Goal: Communication & Community: Answer question/provide support

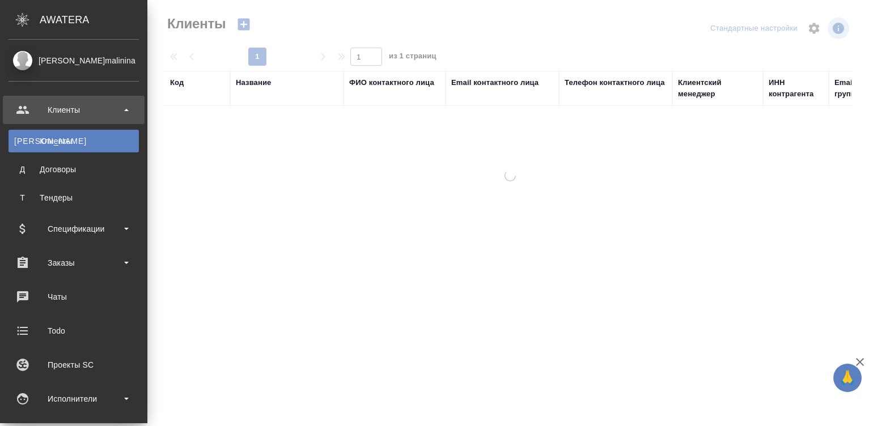
select select "RU"
click at [57, 397] on div "Исполнители" at bounding box center [74, 398] width 130 height 17
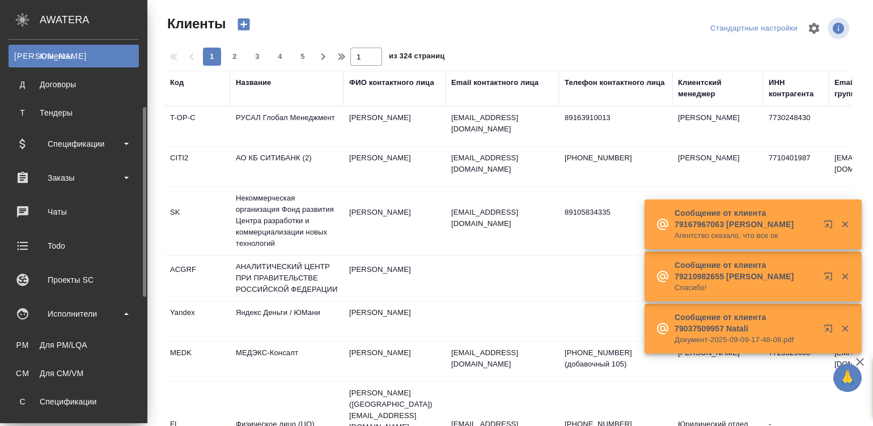
scroll to position [102, 0]
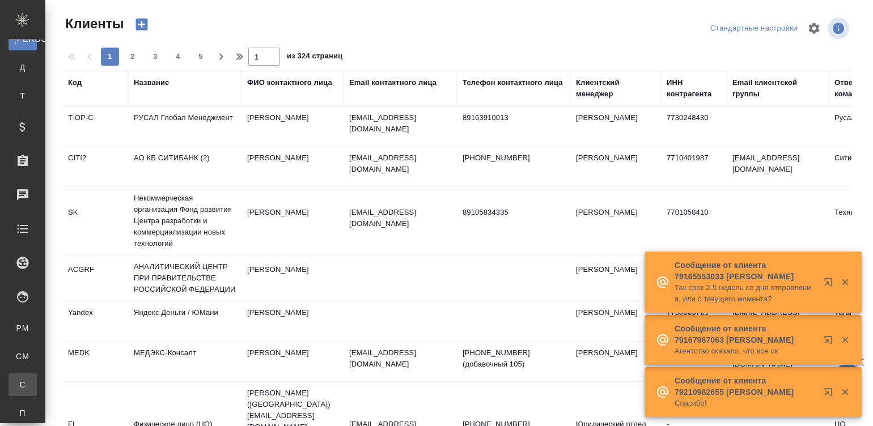
click at [17, 381] on div "Спецификации" at bounding box center [8, 384] width 17 height 11
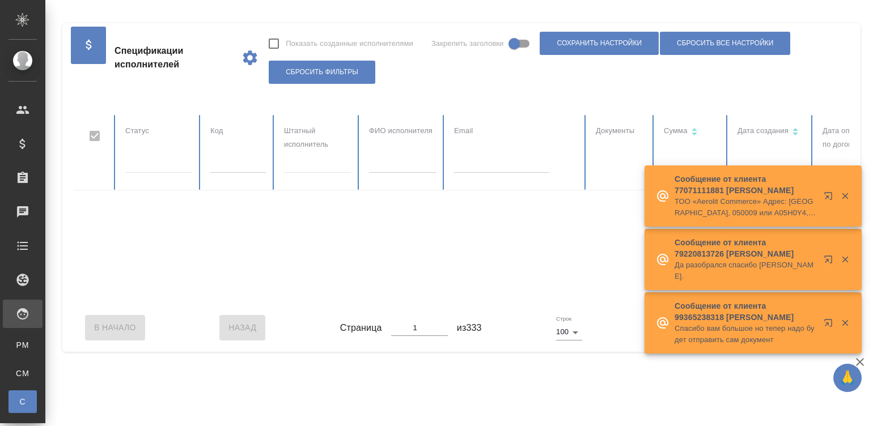
checkbox input "false"
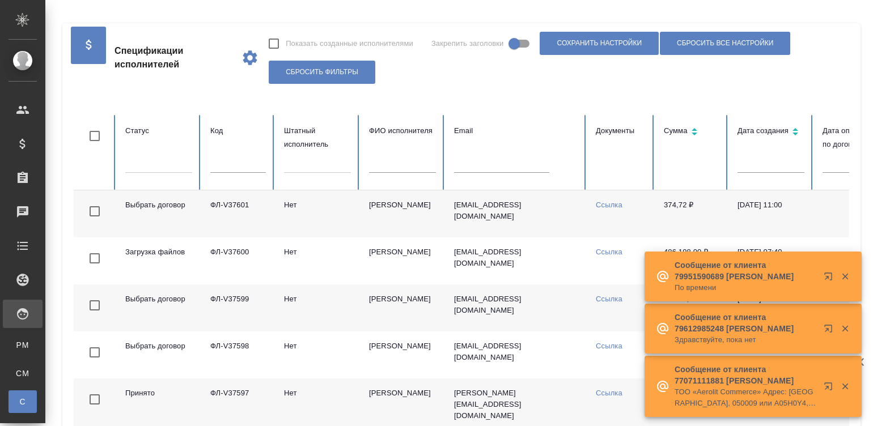
click at [497, 215] on td "annachka@bk.ru" at bounding box center [516, 213] width 142 height 47
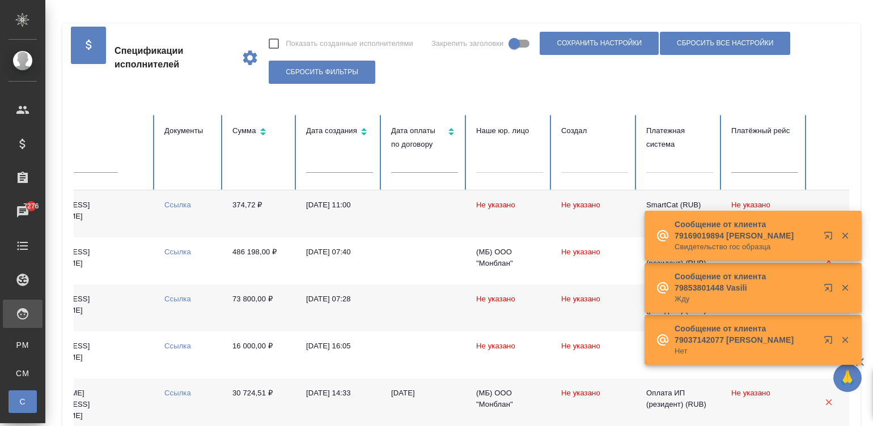
scroll to position [0, 438]
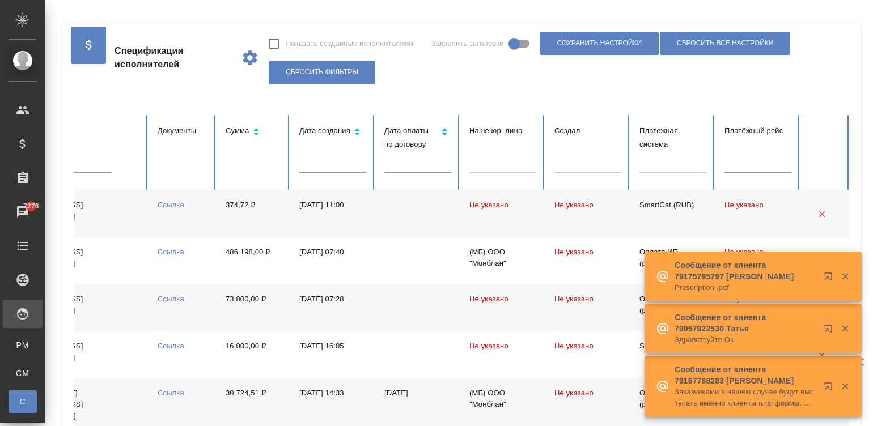
click at [453, 224] on td at bounding box center [417, 213] width 85 height 47
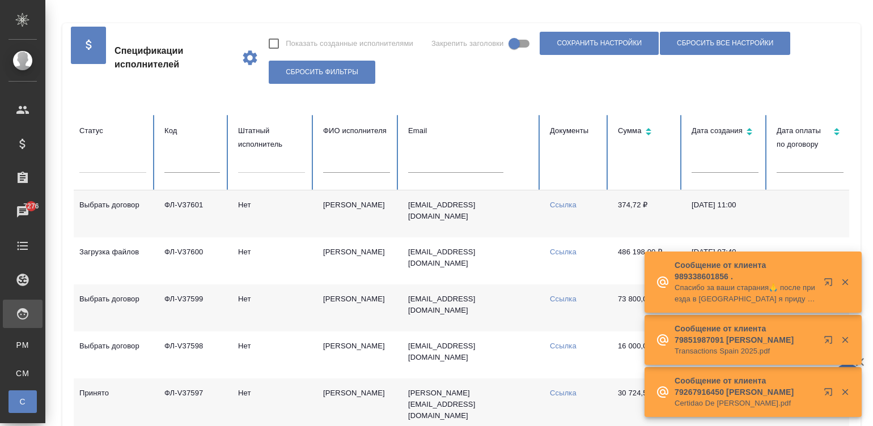
scroll to position [0, 41]
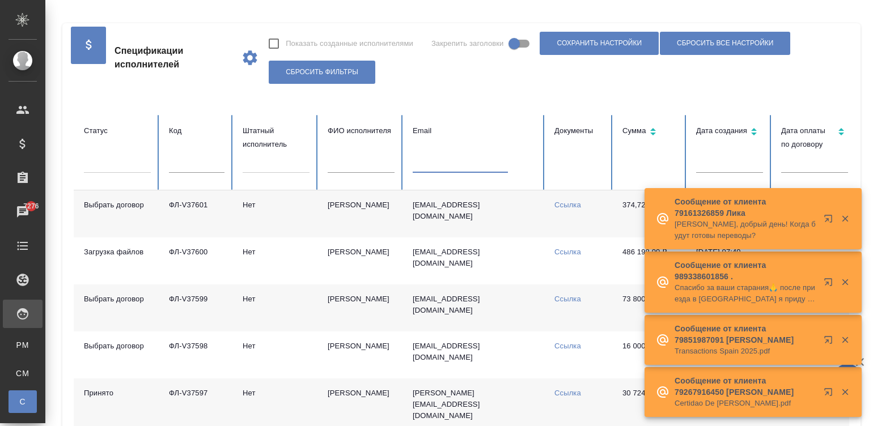
click at [462, 167] on input "text" at bounding box center [460, 165] width 95 height 16
paste input "earzhanova@mail.ru"
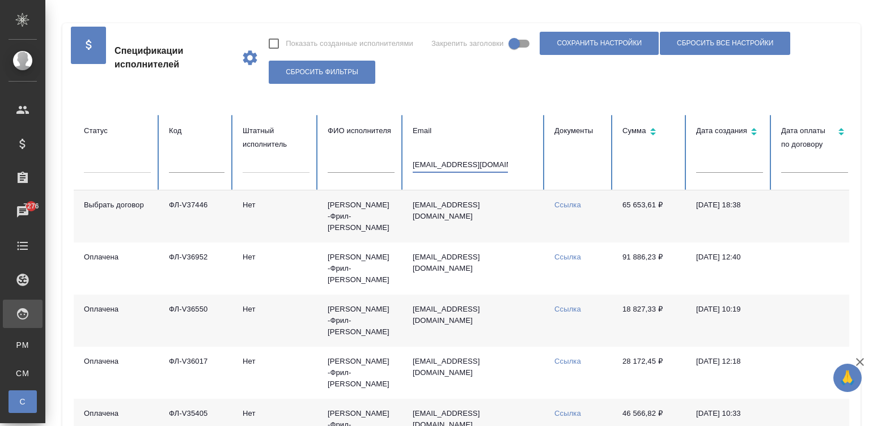
click at [366, 220] on td "Аржанова -Фрил- Екатерина" at bounding box center [360, 216] width 85 height 52
click at [454, 163] on input "earzhanova@mail.ru" at bounding box center [460, 165] width 95 height 16
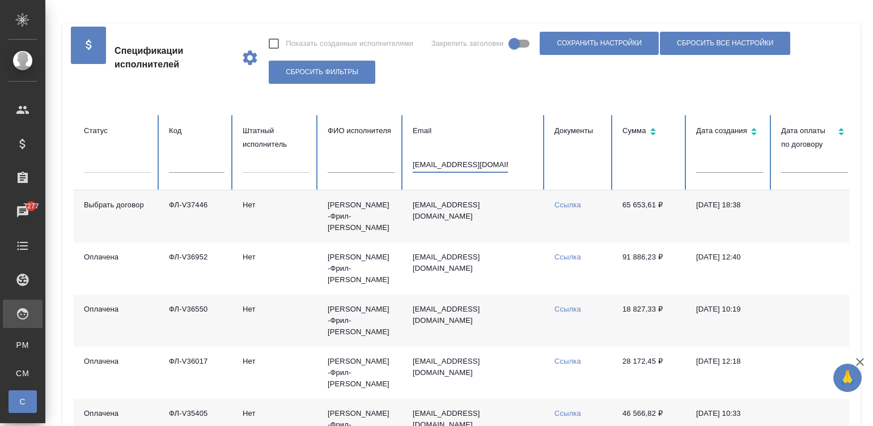
paste input "[PERSON_NAME][EMAIL_ADDRESS][PERSON_NAME][DOMAIN_NAME]"
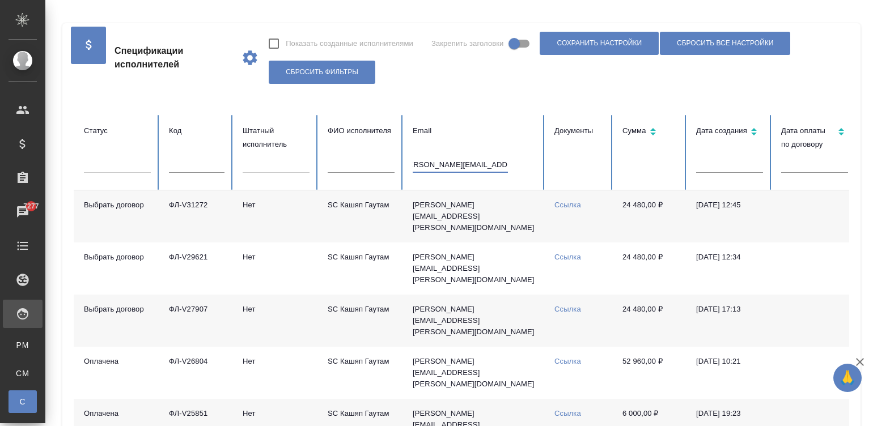
type input "[PERSON_NAME][EMAIL_ADDRESS][PERSON_NAME][DOMAIN_NAME]"
click at [446, 223] on td "[PERSON_NAME][EMAIL_ADDRESS][PERSON_NAME][DOMAIN_NAME]" at bounding box center [474, 216] width 142 height 52
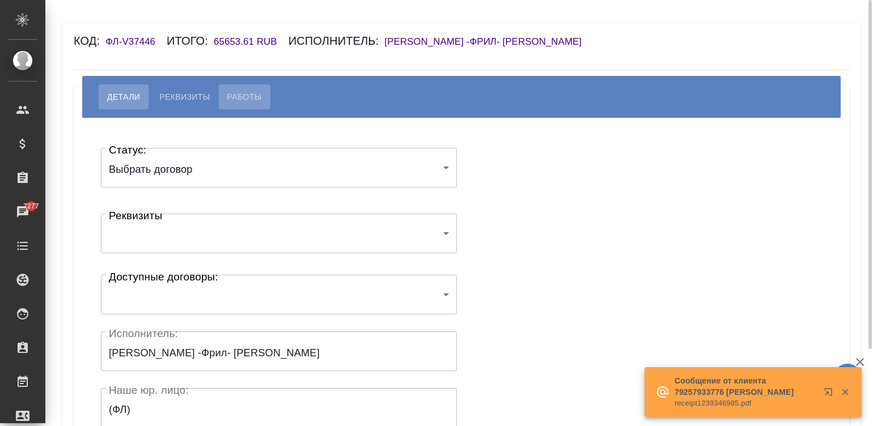
click at [236, 101] on span "Работы" at bounding box center [244, 97] width 35 height 14
select select "10"
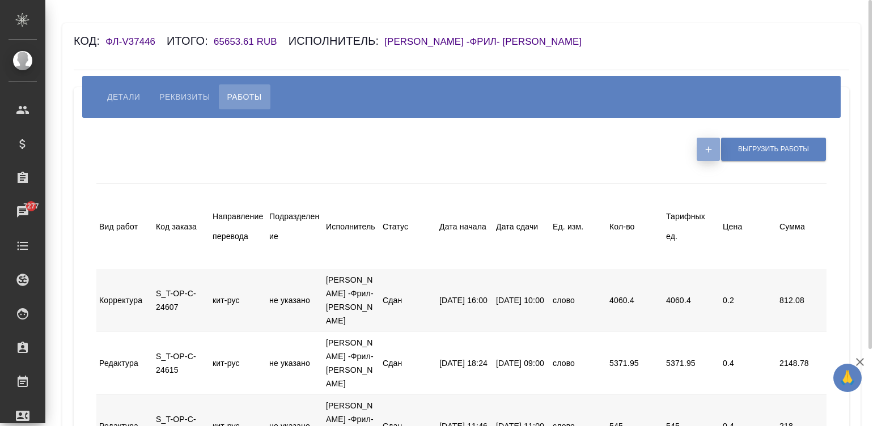
click at [704, 149] on icon "button" at bounding box center [708, 150] width 10 height 10
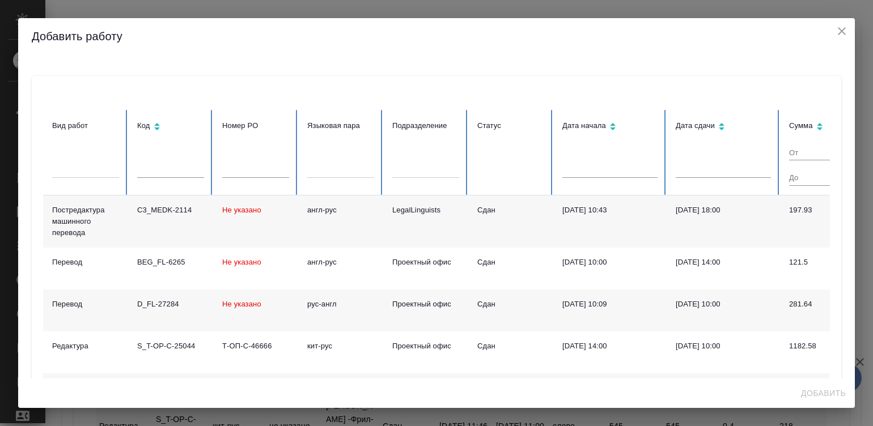
click at [487, 235] on td "Сдан" at bounding box center [510, 222] width 85 height 52
click at [714, 226] on td "09.09.2025, 18:00" at bounding box center [722, 222] width 113 height 52
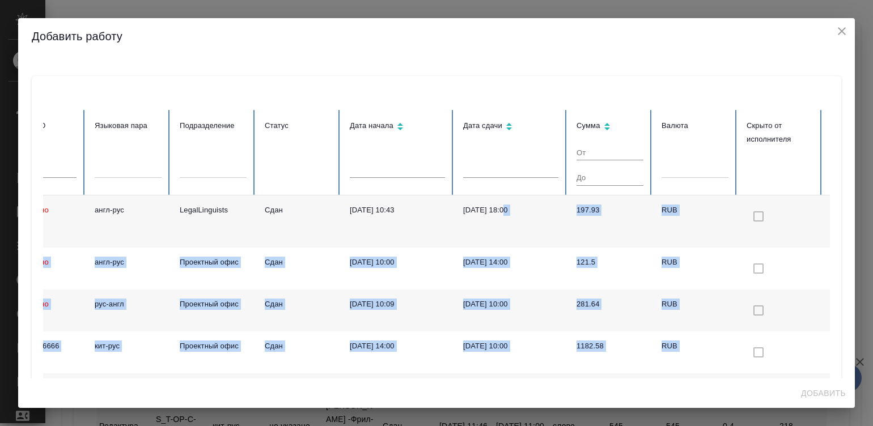
scroll to position [0, 300]
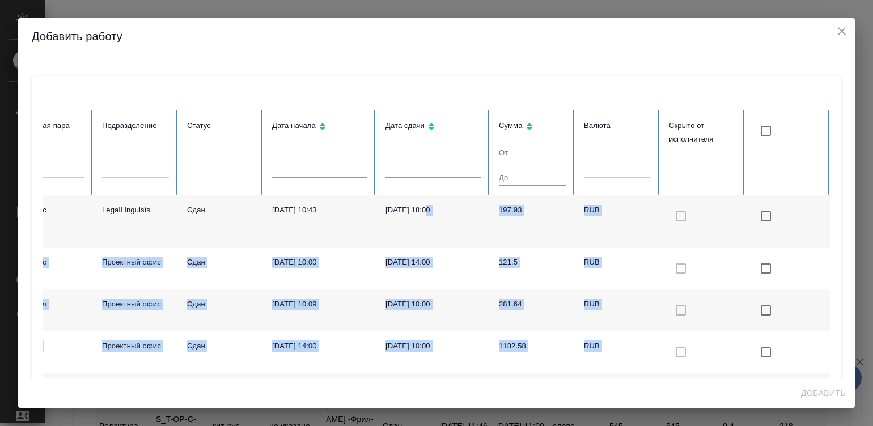
drag, startPoint x: 714, startPoint y: 226, endPoint x: 861, endPoint y: 237, distance: 147.2
click at [861, 237] on div "Добавить работу Вид работ Код Номер PO Языковая пара Подразделение Статус Дата …" at bounding box center [436, 213] width 873 height 426
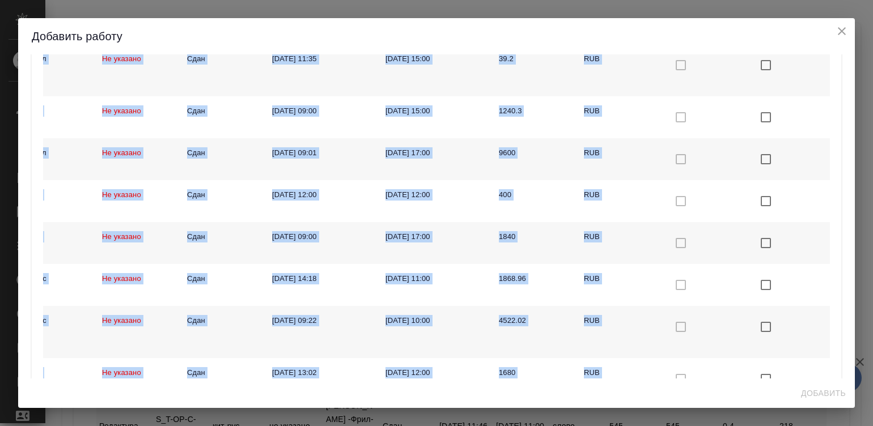
scroll to position [454, 0]
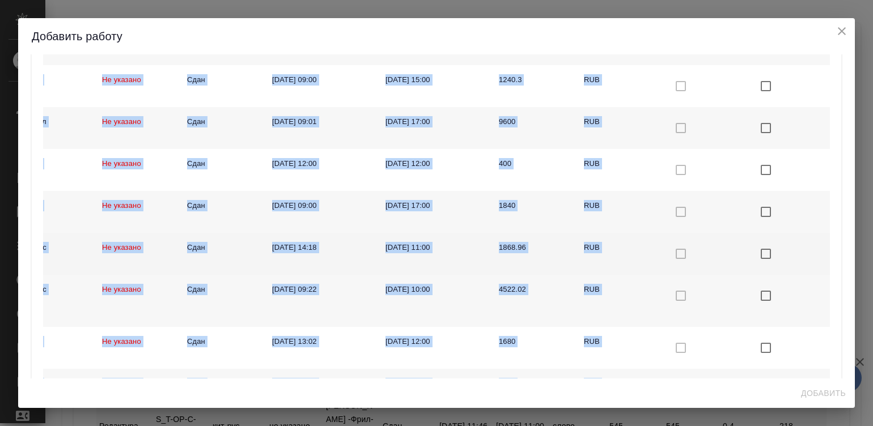
click at [754, 249] on input "checkbox with default color" at bounding box center [766, 254] width 24 height 24
checkbox input "true"
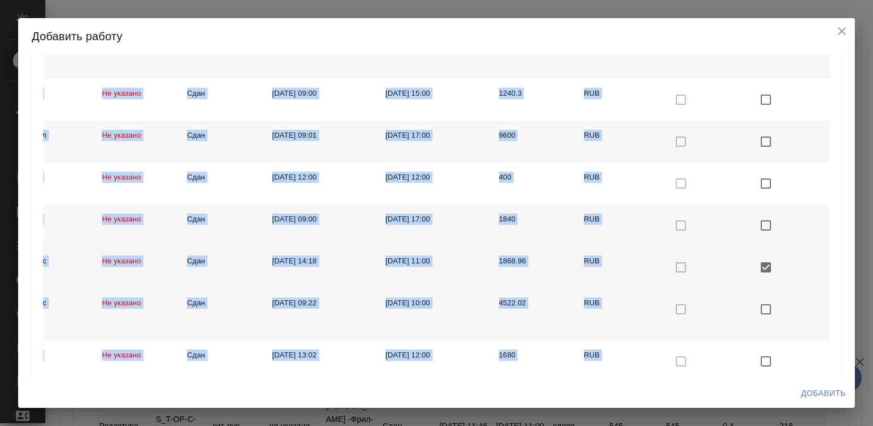
scroll to position [468, 0]
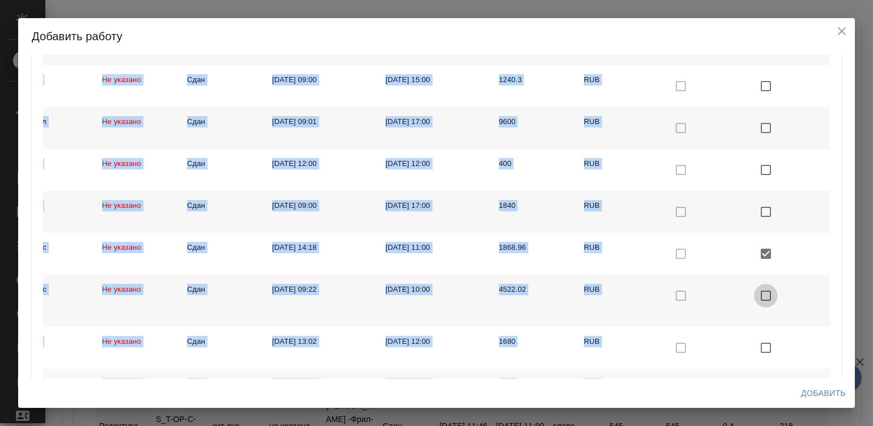
click at [754, 286] on input "checkbox with default color" at bounding box center [766, 296] width 24 height 24
checkbox input "true"
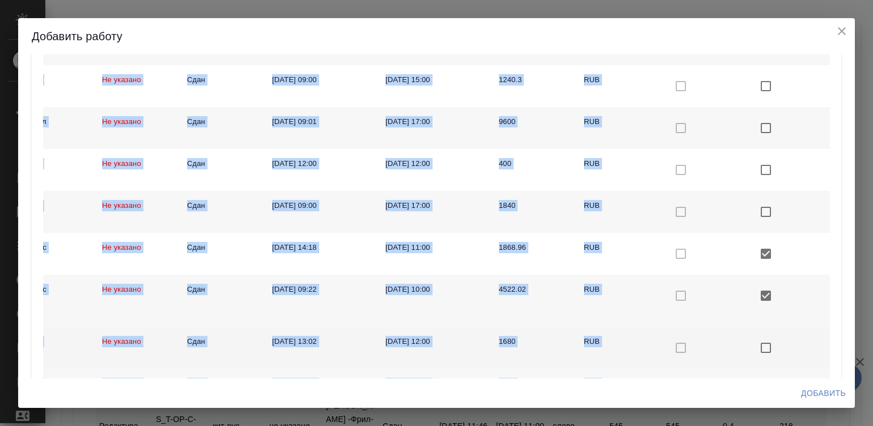
click at [757, 339] on input "checkbox with default color" at bounding box center [766, 348] width 24 height 24
checkbox input "true"
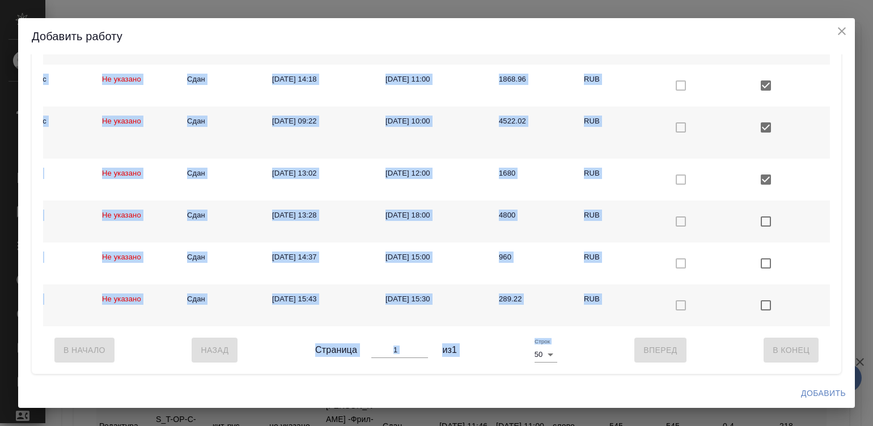
scroll to position [641, 0]
click at [754, 216] on input "checkbox with default color" at bounding box center [766, 222] width 24 height 24
checkbox input "true"
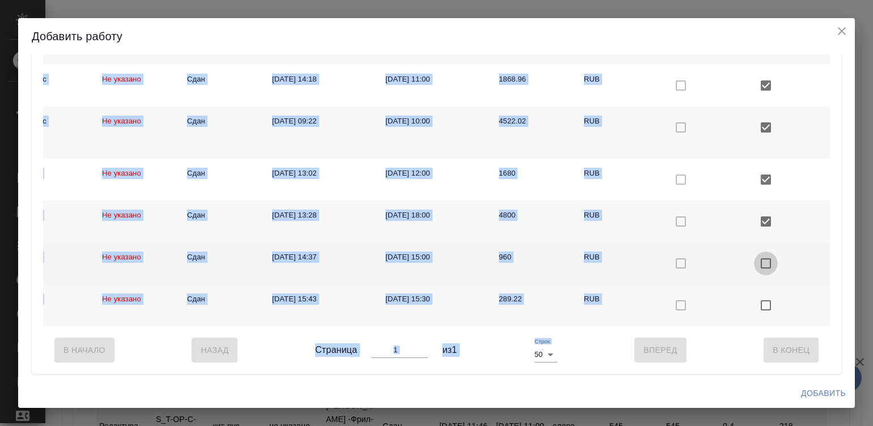
click at [754, 253] on input "checkbox with default color" at bounding box center [766, 264] width 24 height 24
checkbox input "true"
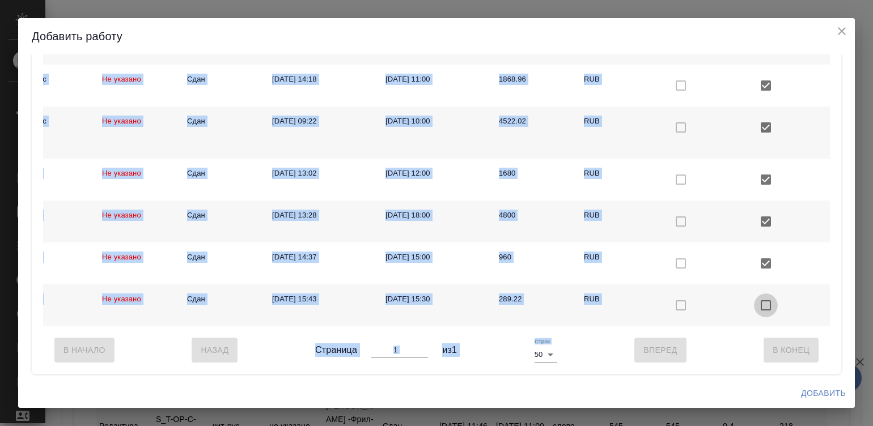
click at [754, 294] on input "checkbox with default color" at bounding box center [766, 306] width 24 height 24
checkbox input "true"
click at [816, 386] on span "Добавить" at bounding box center [823, 393] width 45 height 14
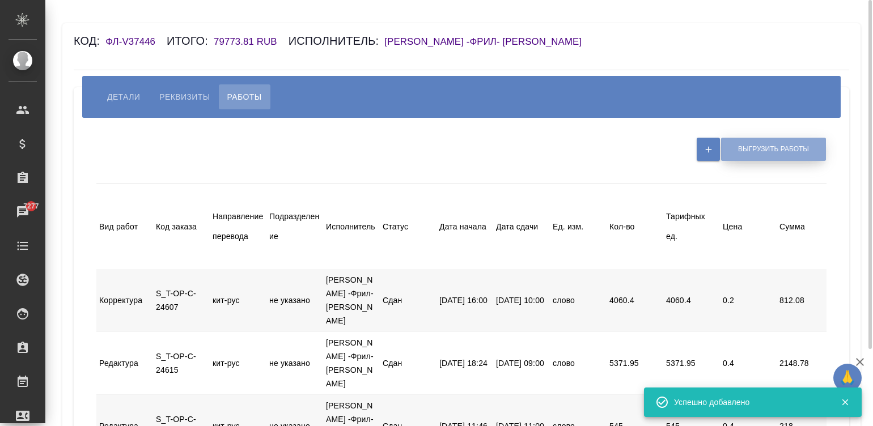
click at [757, 150] on span "Выгрузить работы" at bounding box center [773, 150] width 71 height 10
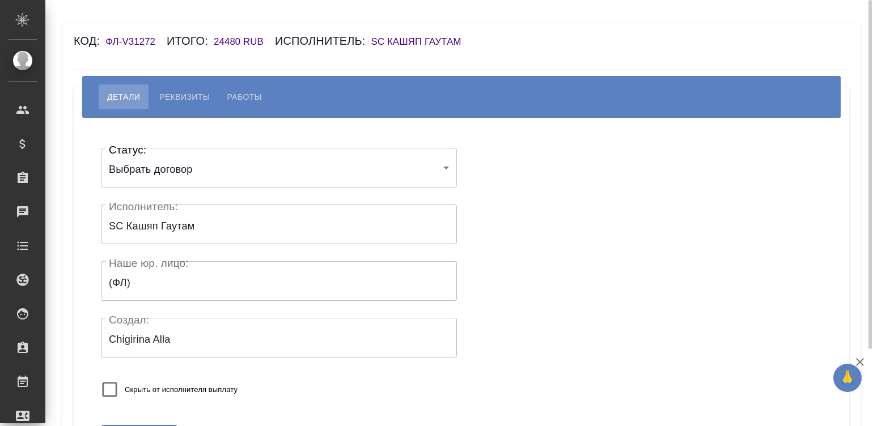
click at [434, 40] on h6 "SC Кашяп Гаутам" at bounding box center [421, 41] width 101 height 11
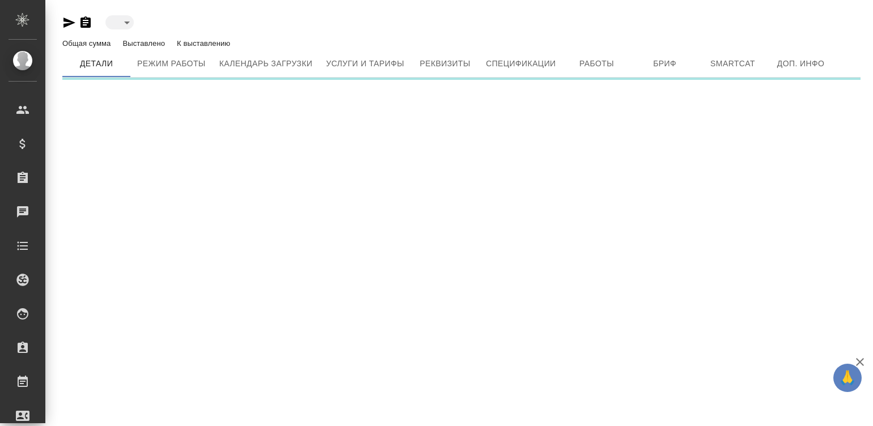
type input "active"
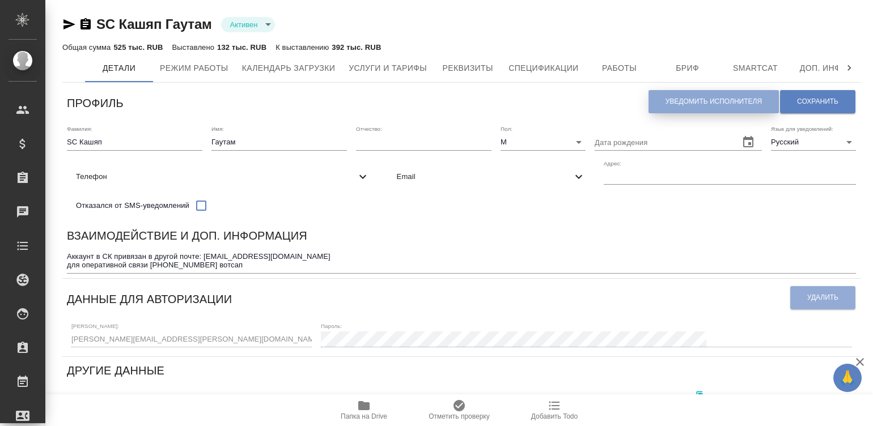
click at [715, 102] on span "Уведомить исполнителя" at bounding box center [713, 102] width 96 height 10
type textarea "Loremi dolo, Sitame! Consectetura e seddoeius temporincid ut laboreetdol magnaa…"
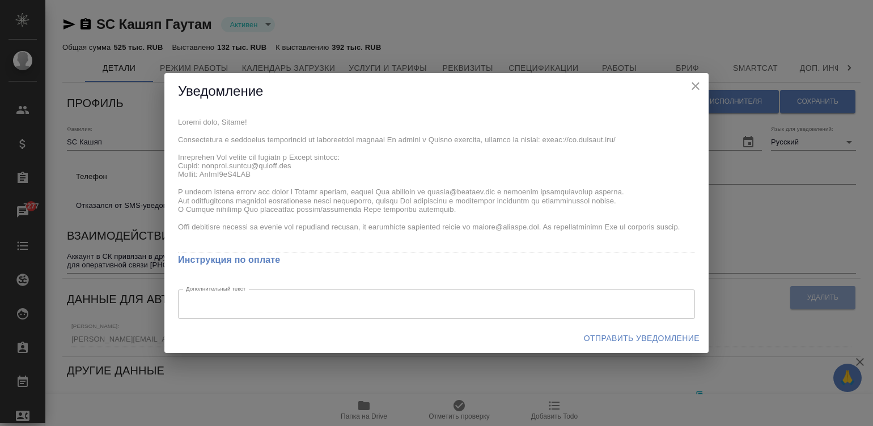
click at [160, 108] on div "Уведомление x Инструкция по оплате Дополнительный текст x Дополнительный текст …" at bounding box center [436, 213] width 873 height 426
click at [632, 331] on button "Отправить уведомление" at bounding box center [641, 338] width 125 height 21
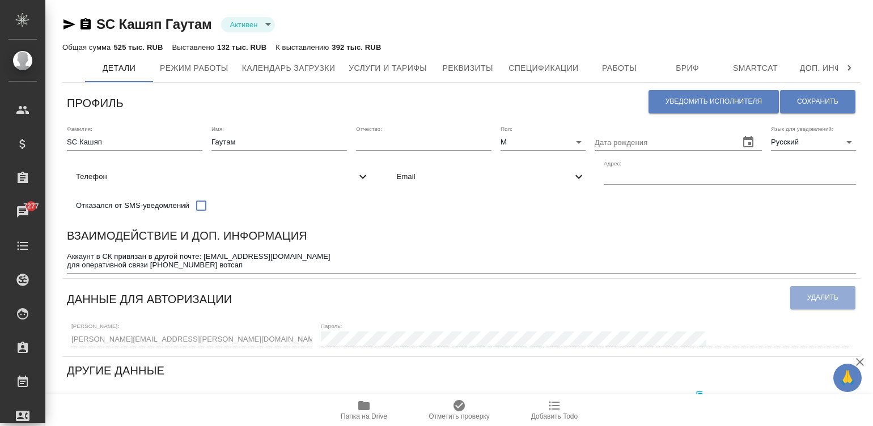
click at [616, 243] on div "Взаимодействие и доп. информация" at bounding box center [461, 238] width 789 height 22
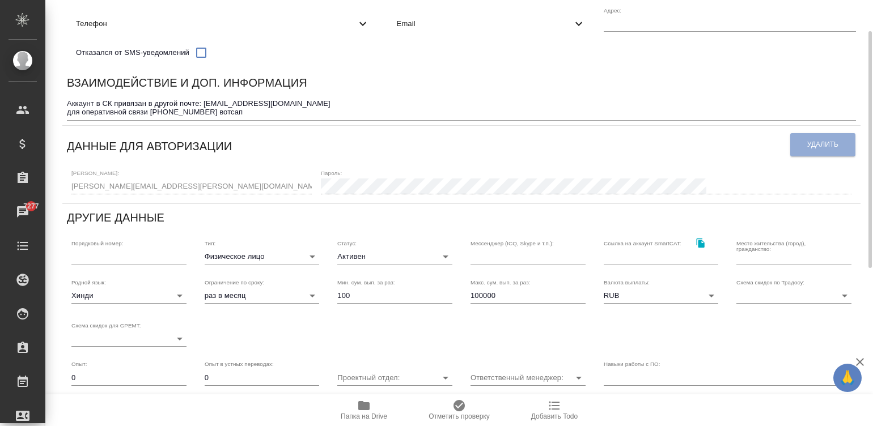
scroll to position [237, 0]
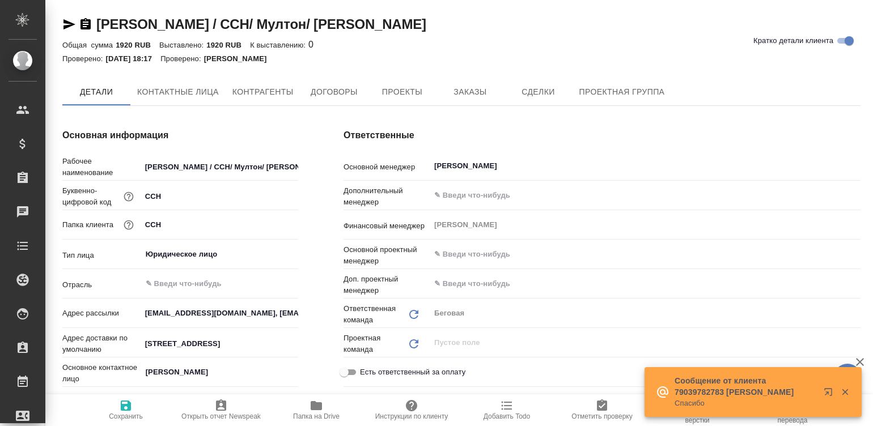
type textarea "x"
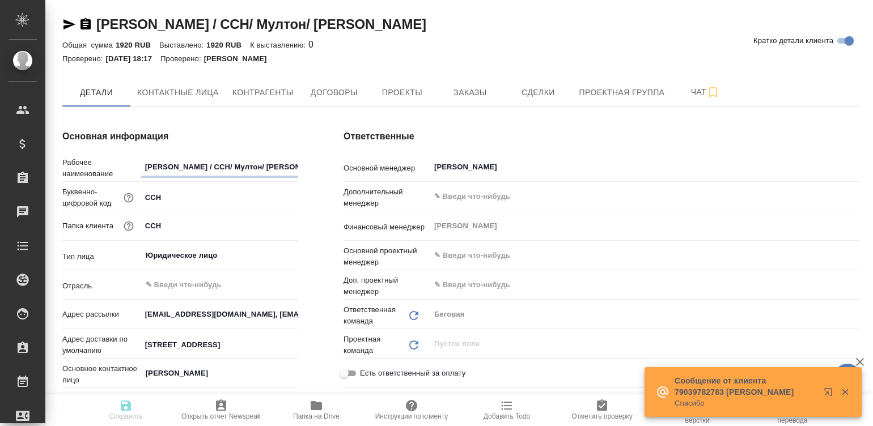
type textarea "x"
